Goal: Task Accomplishment & Management: Use online tool/utility

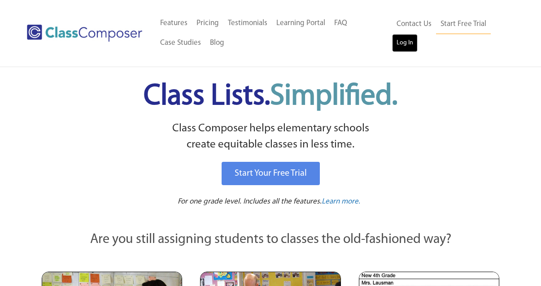
click at [400, 47] on link "Log In" at bounding box center [405, 43] width 26 height 18
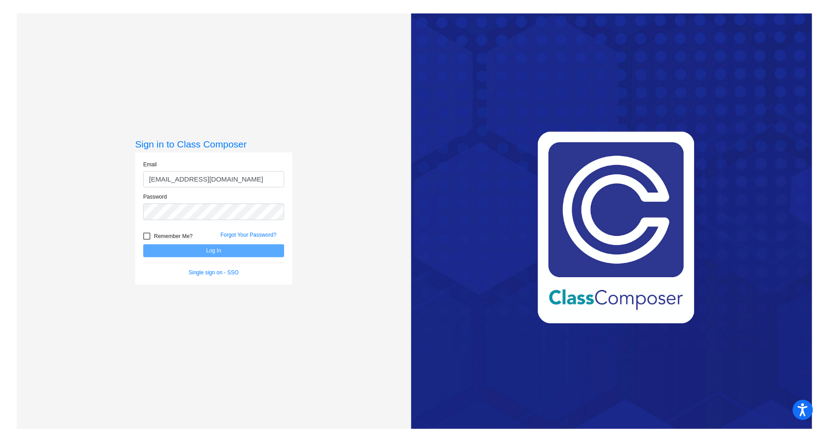
type input "kfauscett@forsyth.k12.ga.us"
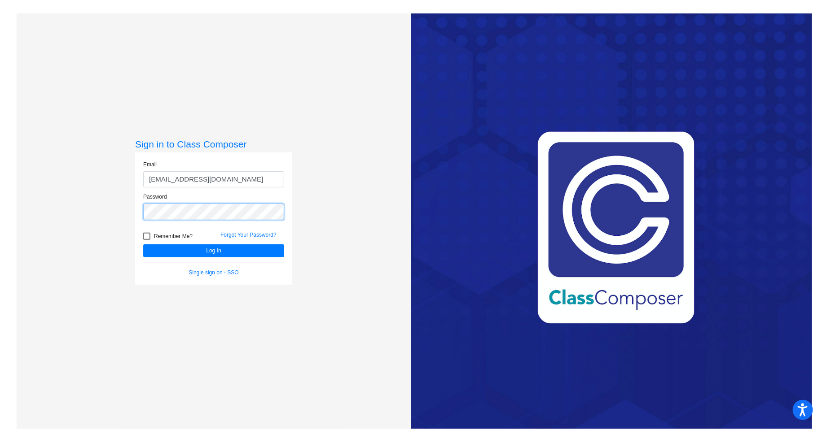
click at [143, 245] on button "Log In" at bounding box center [213, 251] width 141 height 13
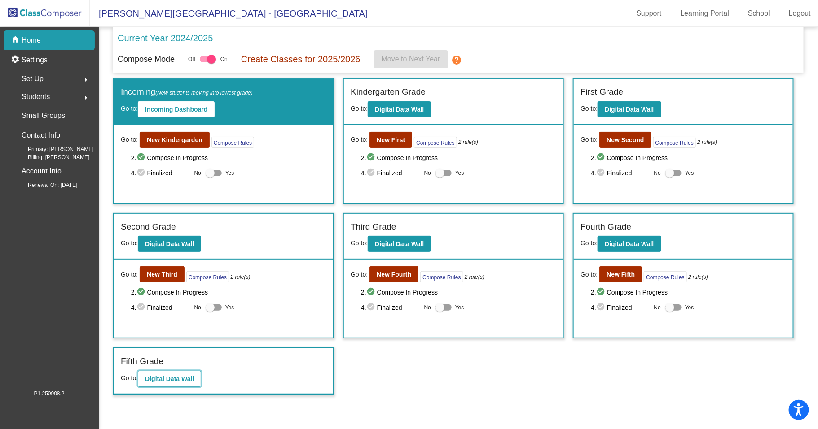
click at [185, 381] on b "Digital Data Wall" at bounding box center [169, 379] width 49 height 7
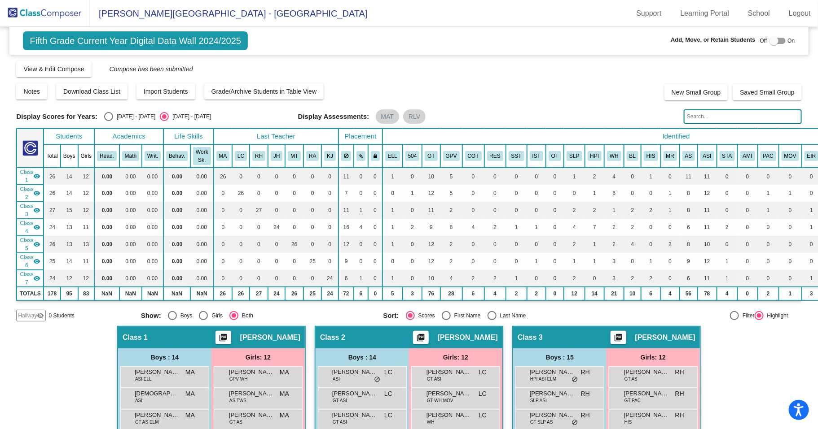
click at [719, 117] on input "text" at bounding box center [742, 116] width 118 height 14
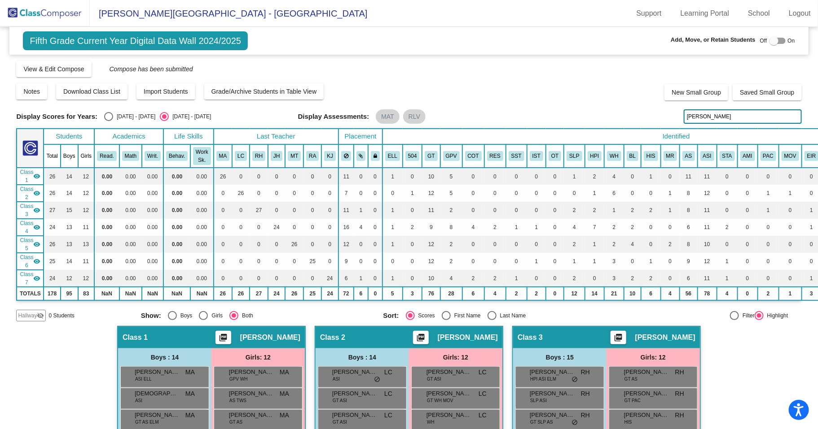
type input "surya"
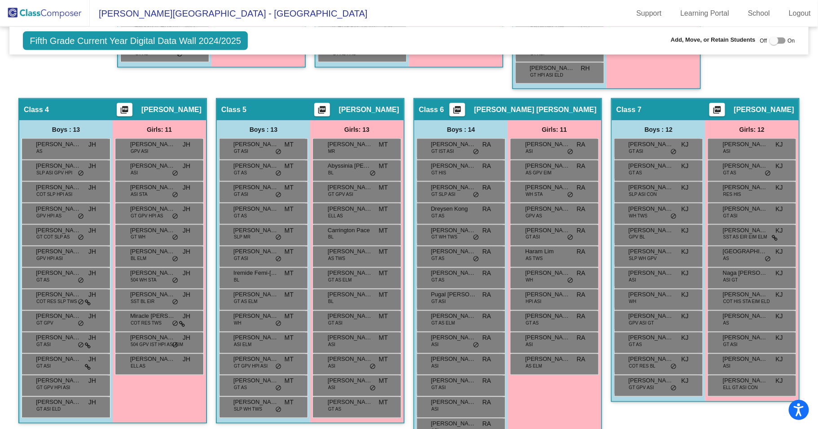
scroll to position [633, 0]
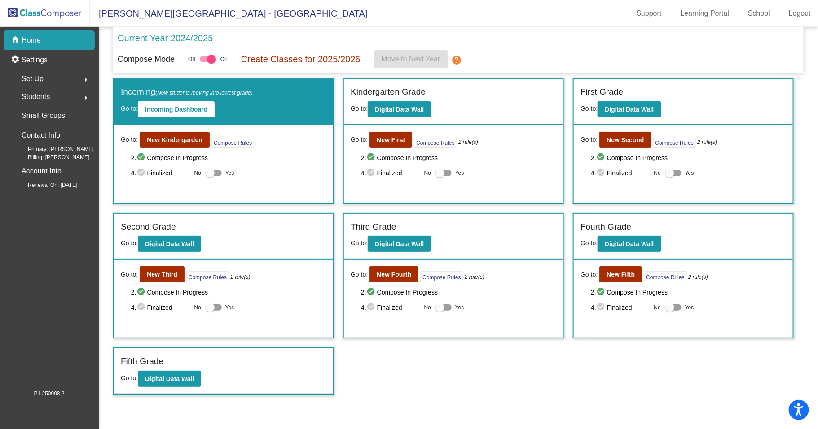
click at [622, 266] on div "Go to: New Fifth Compose Rules 2 rule(s) 2. check_circle Compose In Progress 4.…" at bounding box center [683, 299] width 219 height 78
click at [622, 271] on button "New Fifth" at bounding box center [620, 275] width 43 height 16
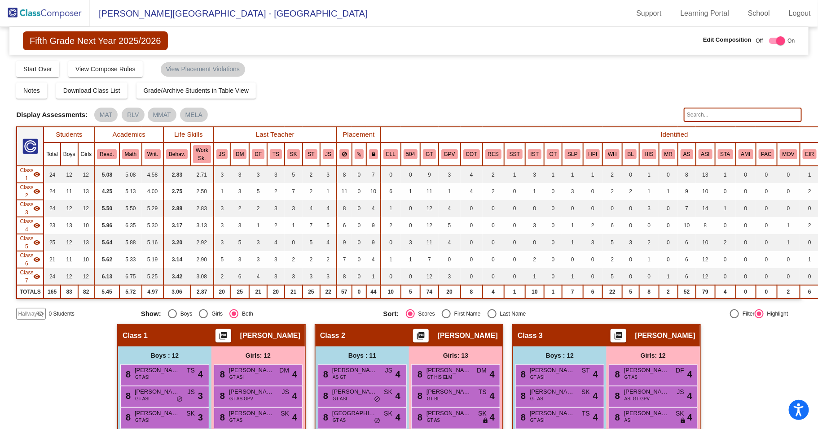
click at [697, 119] on input "text" at bounding box center [742, 115] width 118 height 14
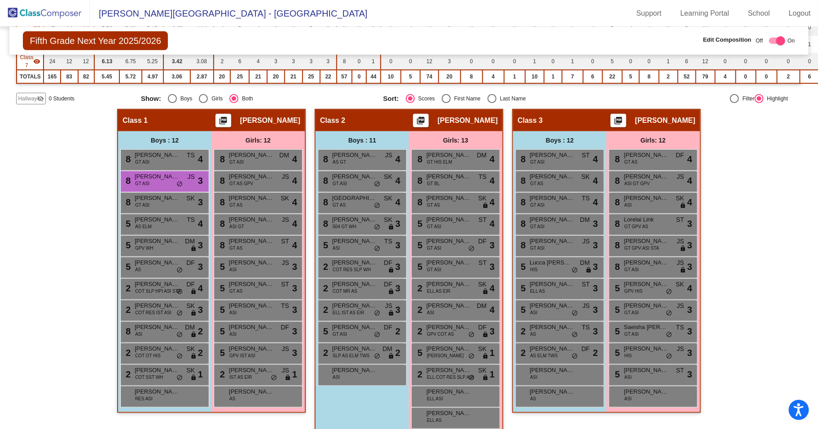
scroll to position [202, 0]
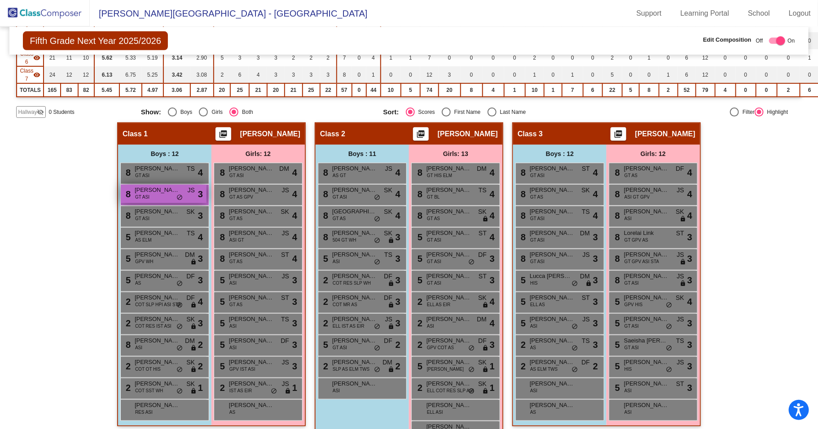
type input "surya"
click at [162, 197] on div "8 Suryakrishna Ilancheliyan GT ASI JS lock do_not_disturb_alt 3" at bounding box center [164, 194] width 86 height 18
